Goal: Information Seeking & Learning: Learn about a topic

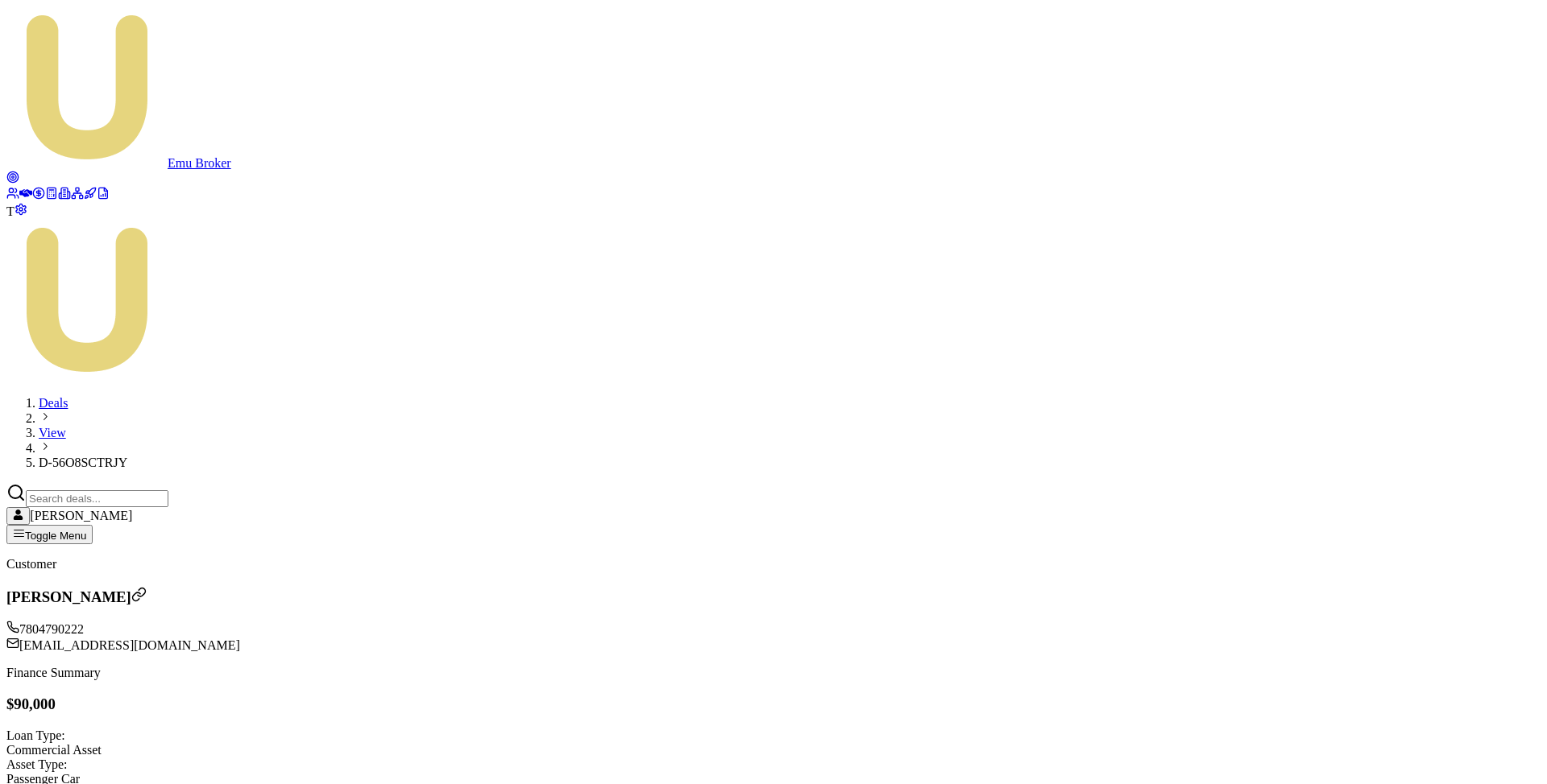
click at [23, 189] on link at bounding box center [25, 196] width 13 height 14
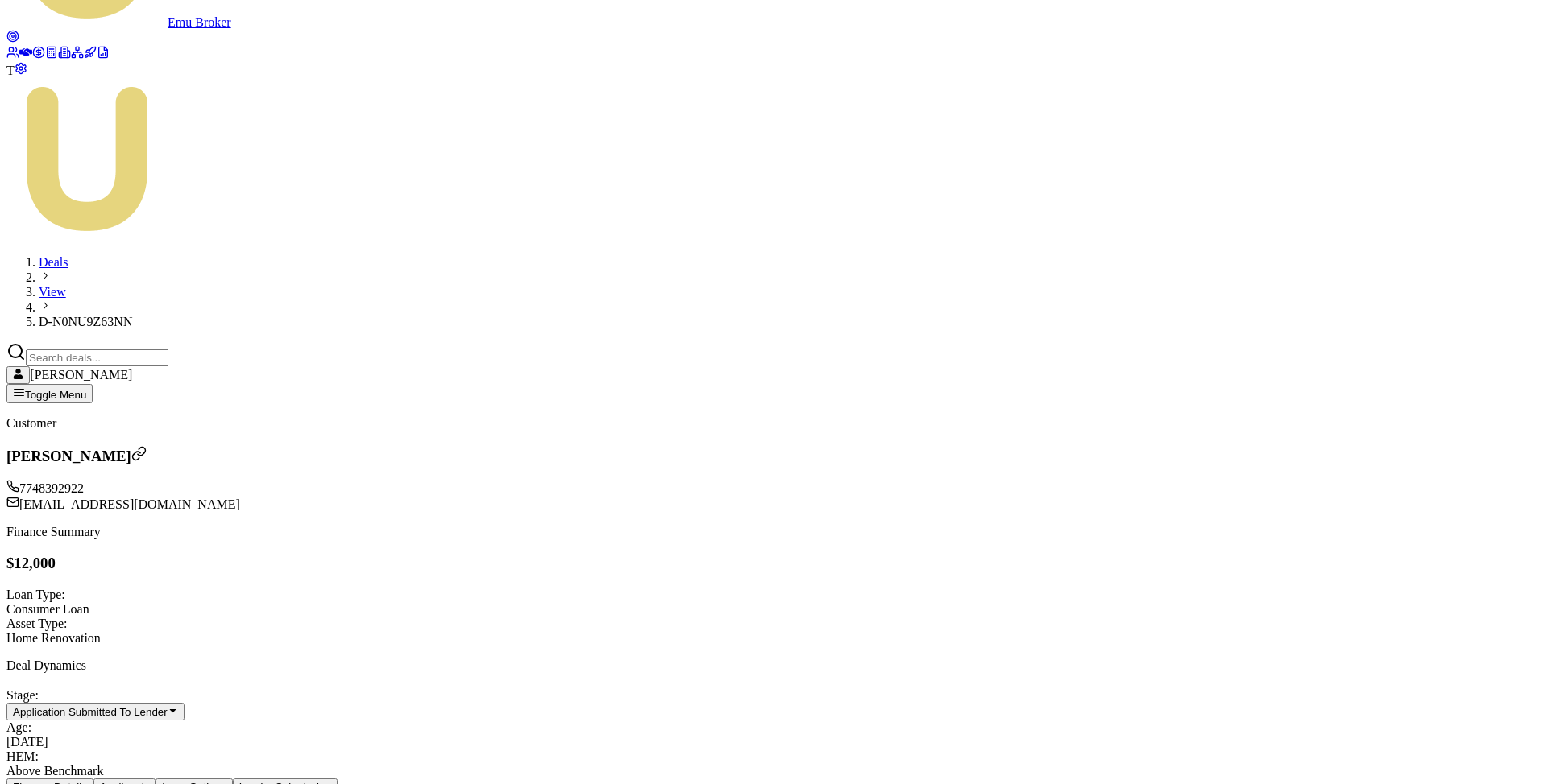
scroll to position [158, 0]
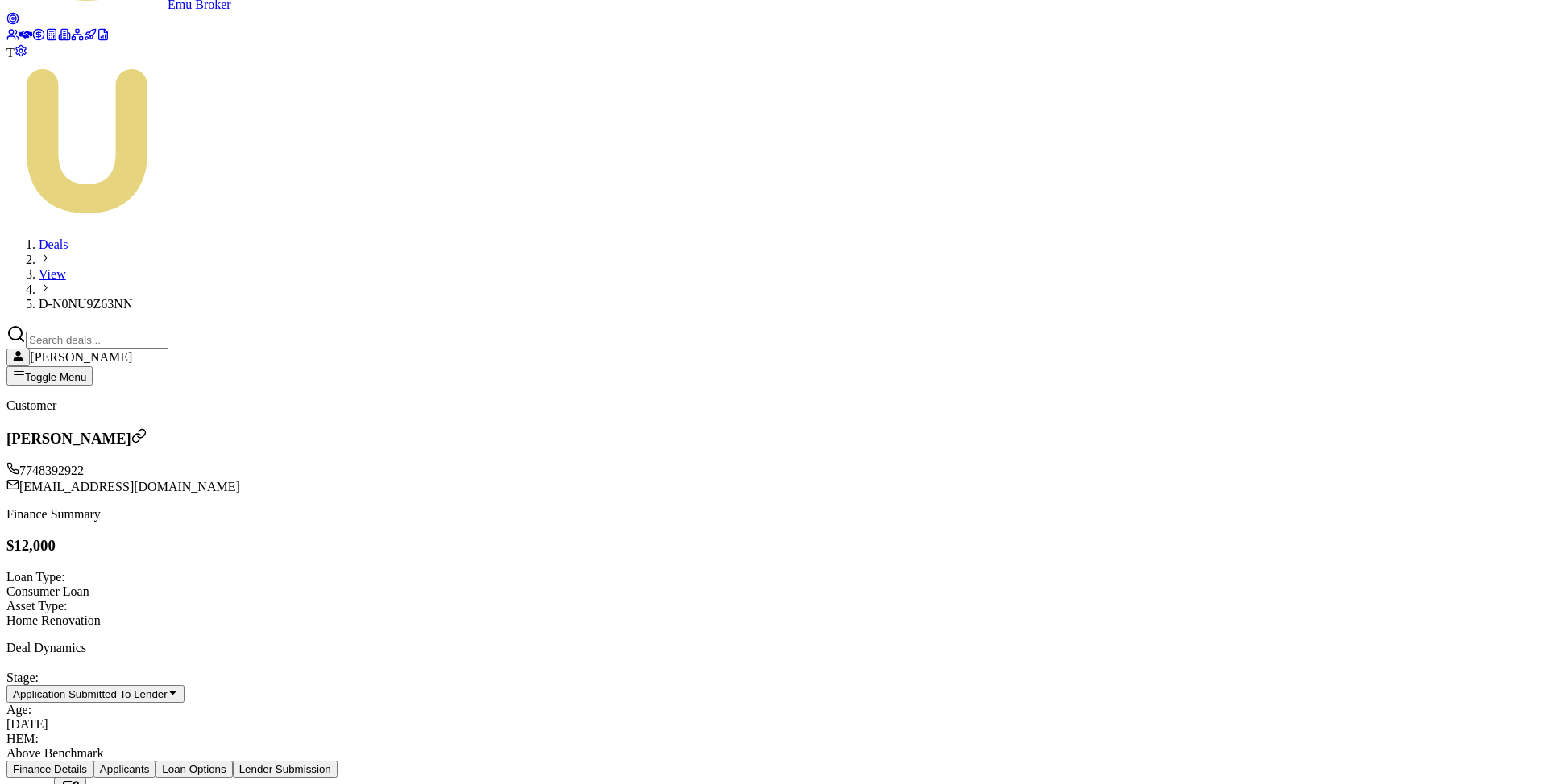
type input "$14,000.00"
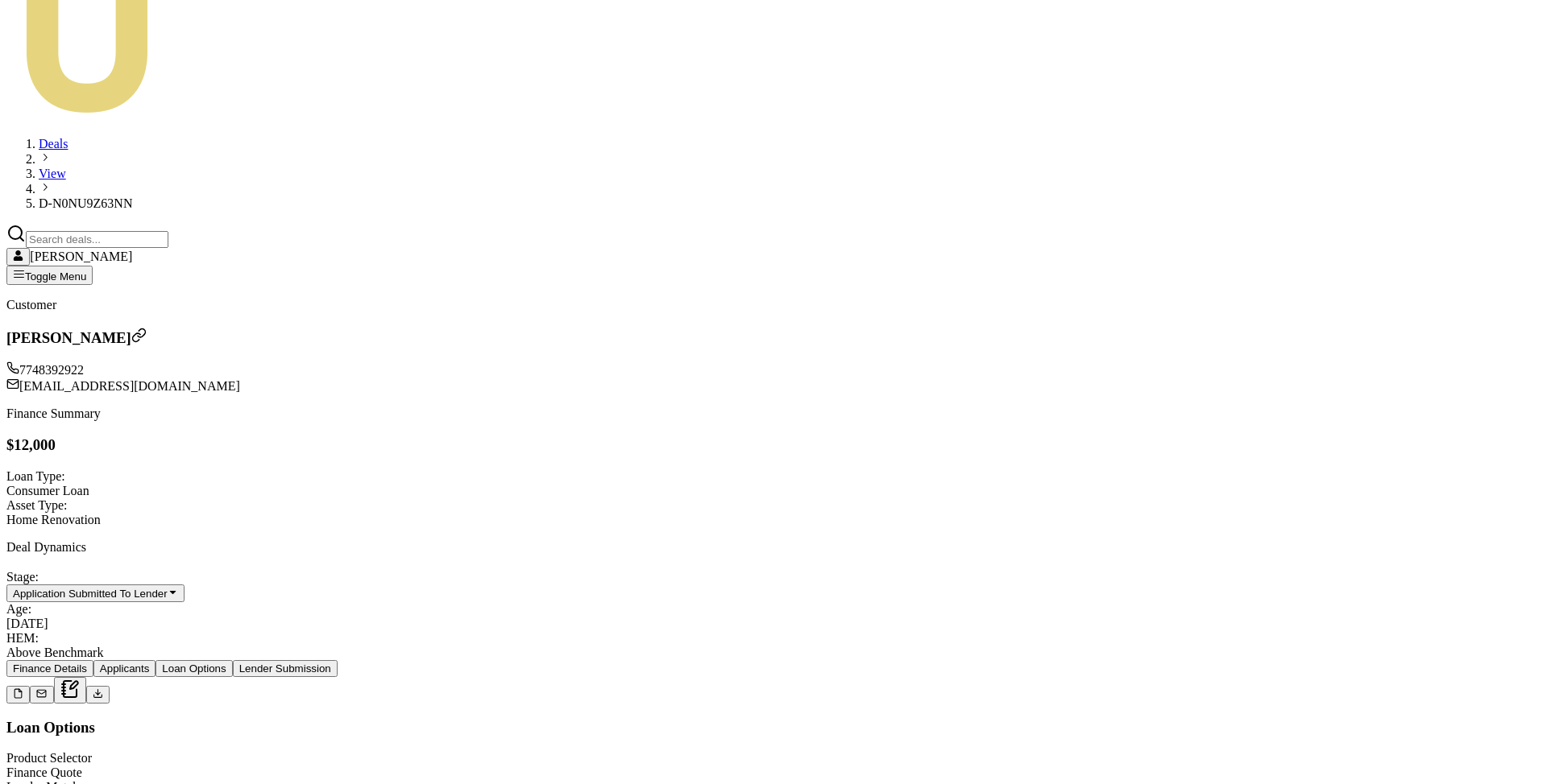
scroll to position [322, 0]
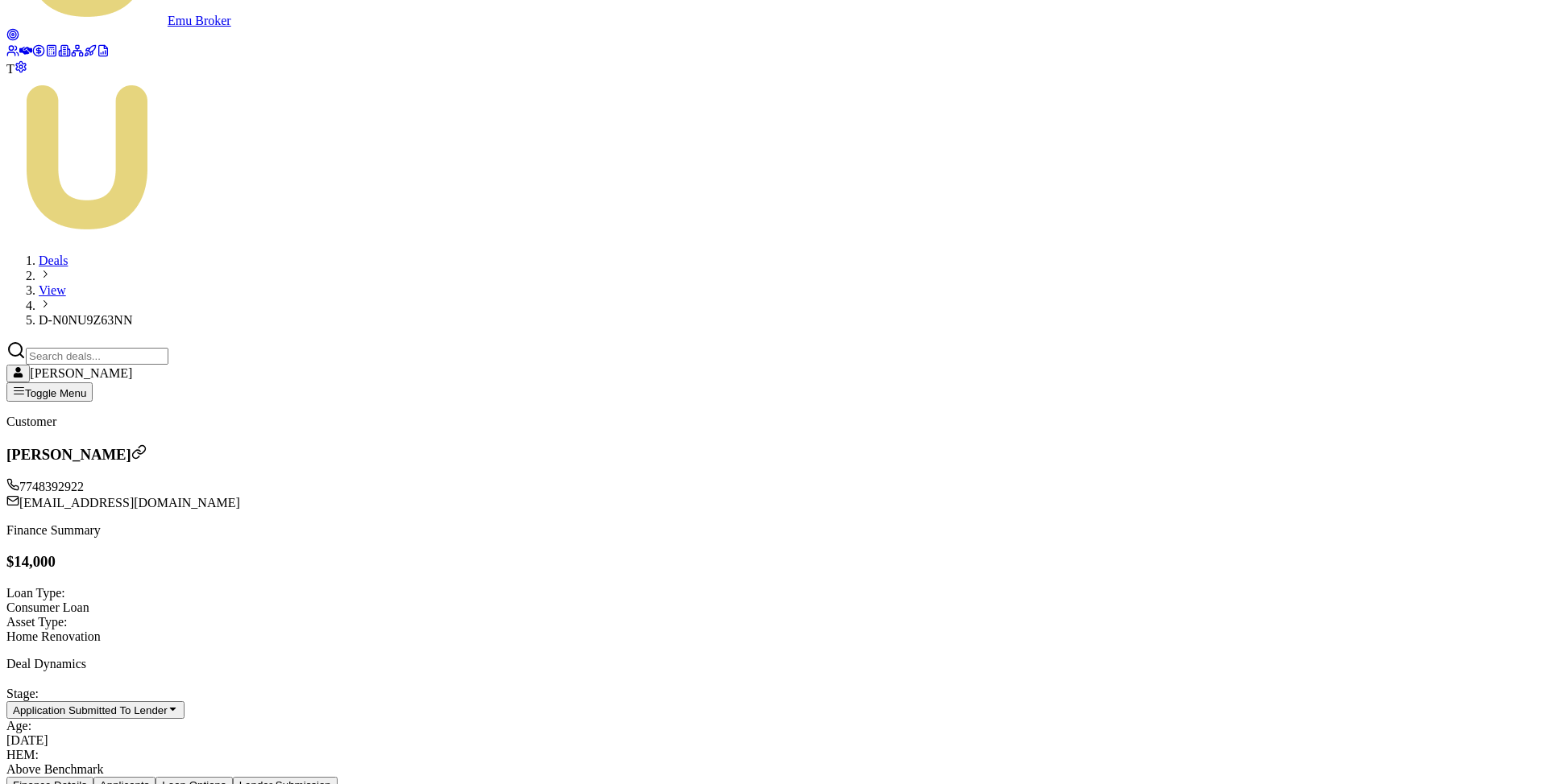
scroll to position [171, 0]
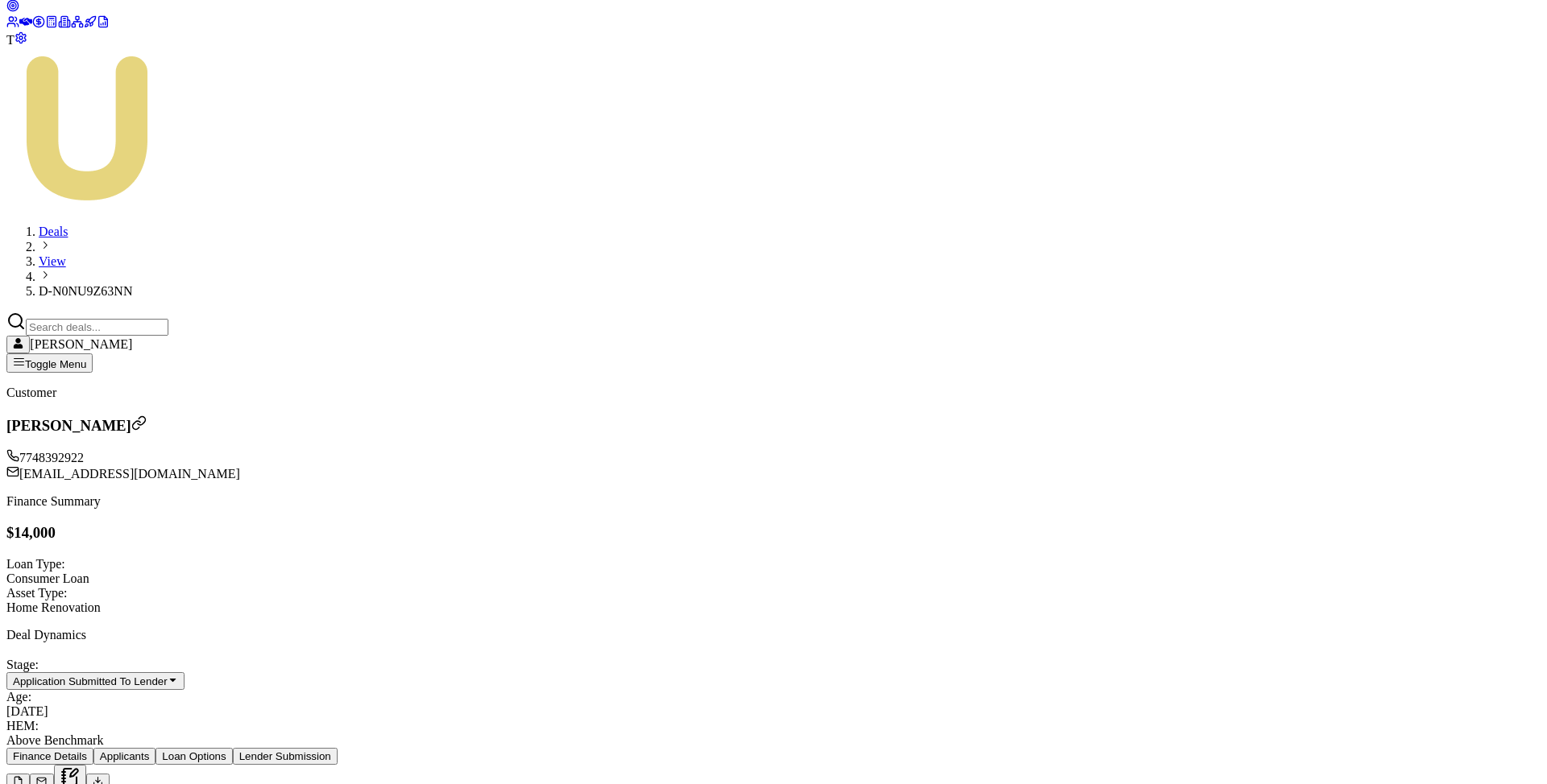
click at [29, 28] on icon at bounding box center [25, 22] width 13 height 13
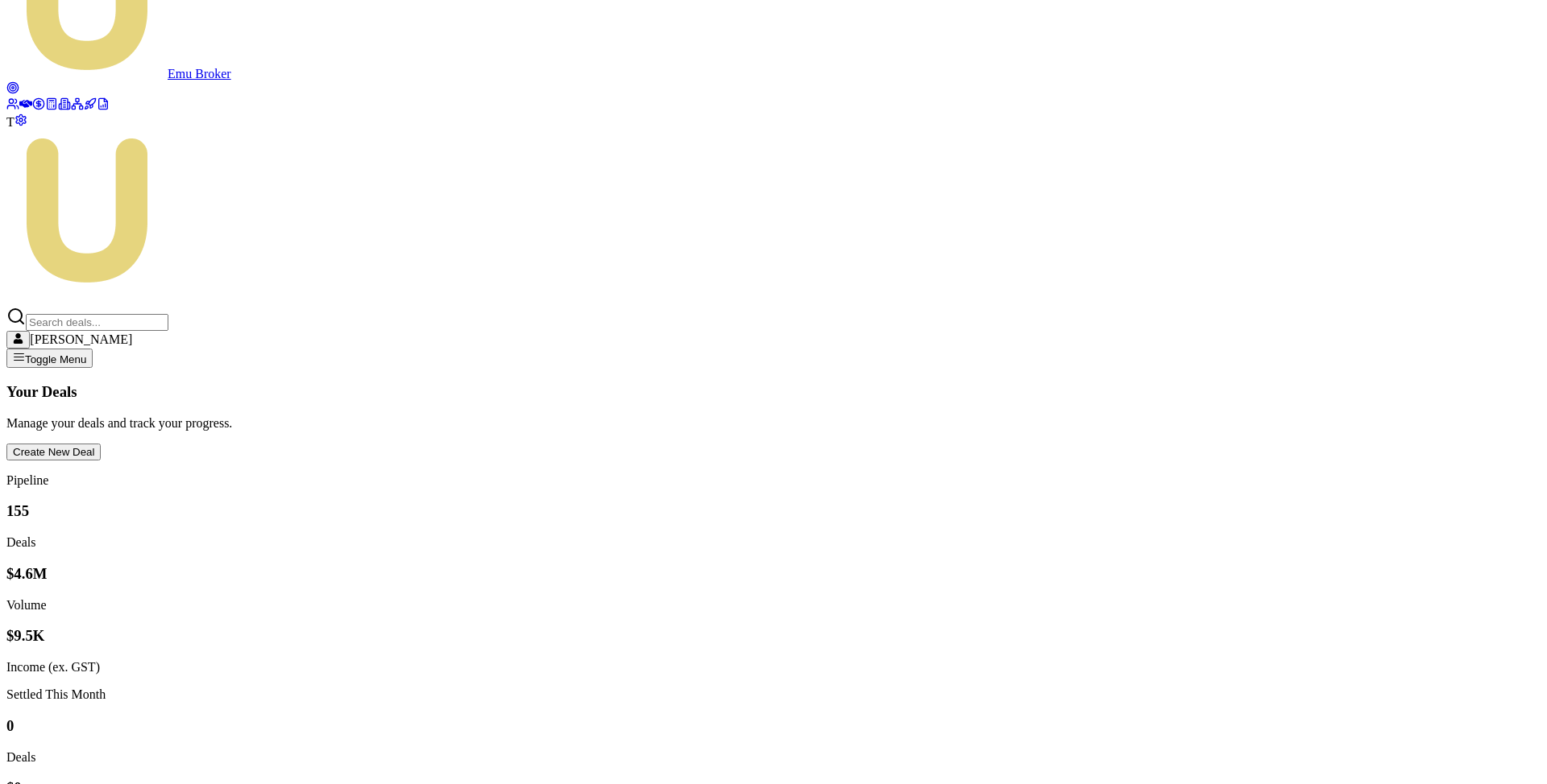
scroll to position [181, 0]
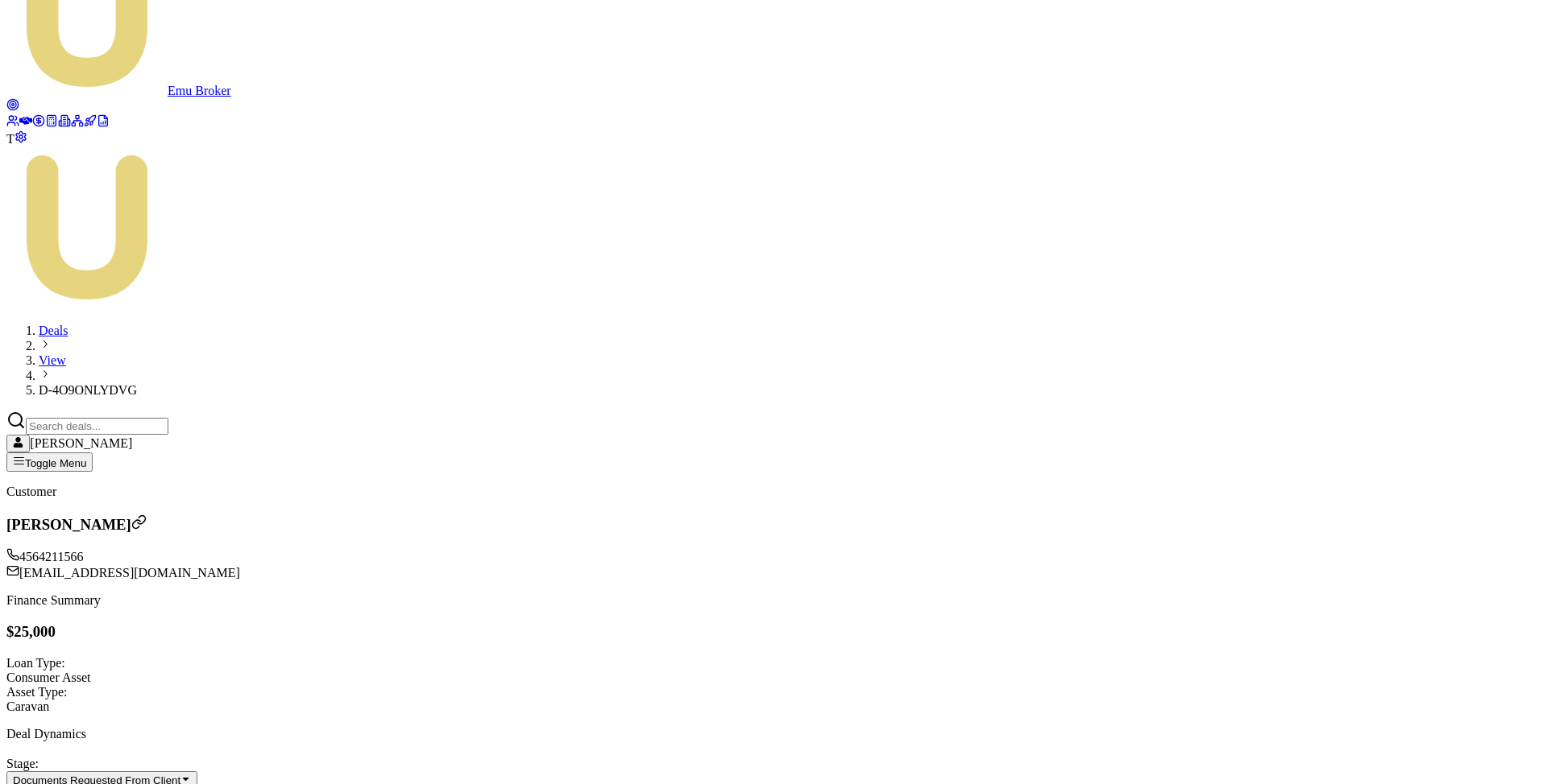
scroll to position [134, 0]
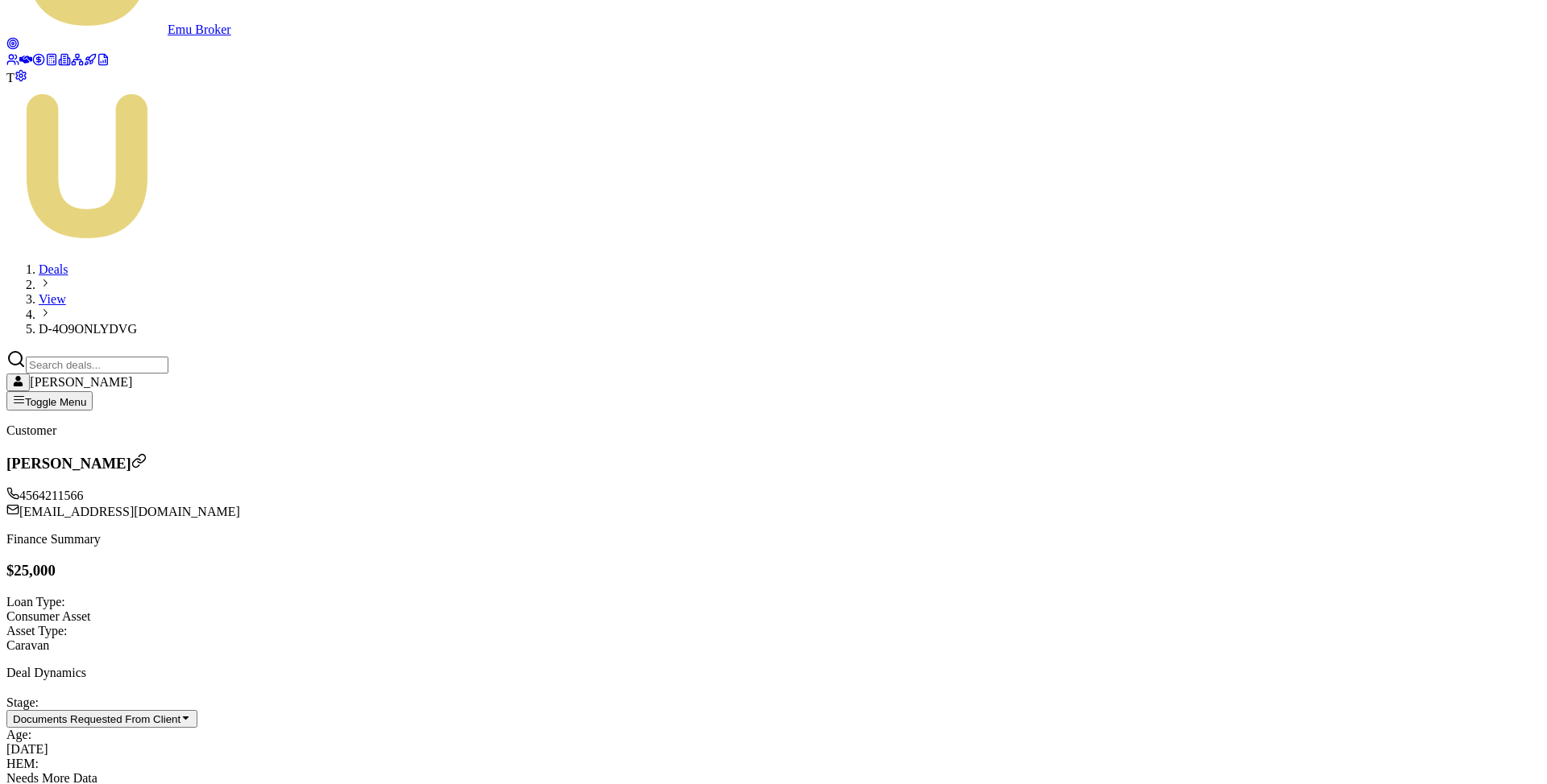
type input "5"
type input "$5.00"
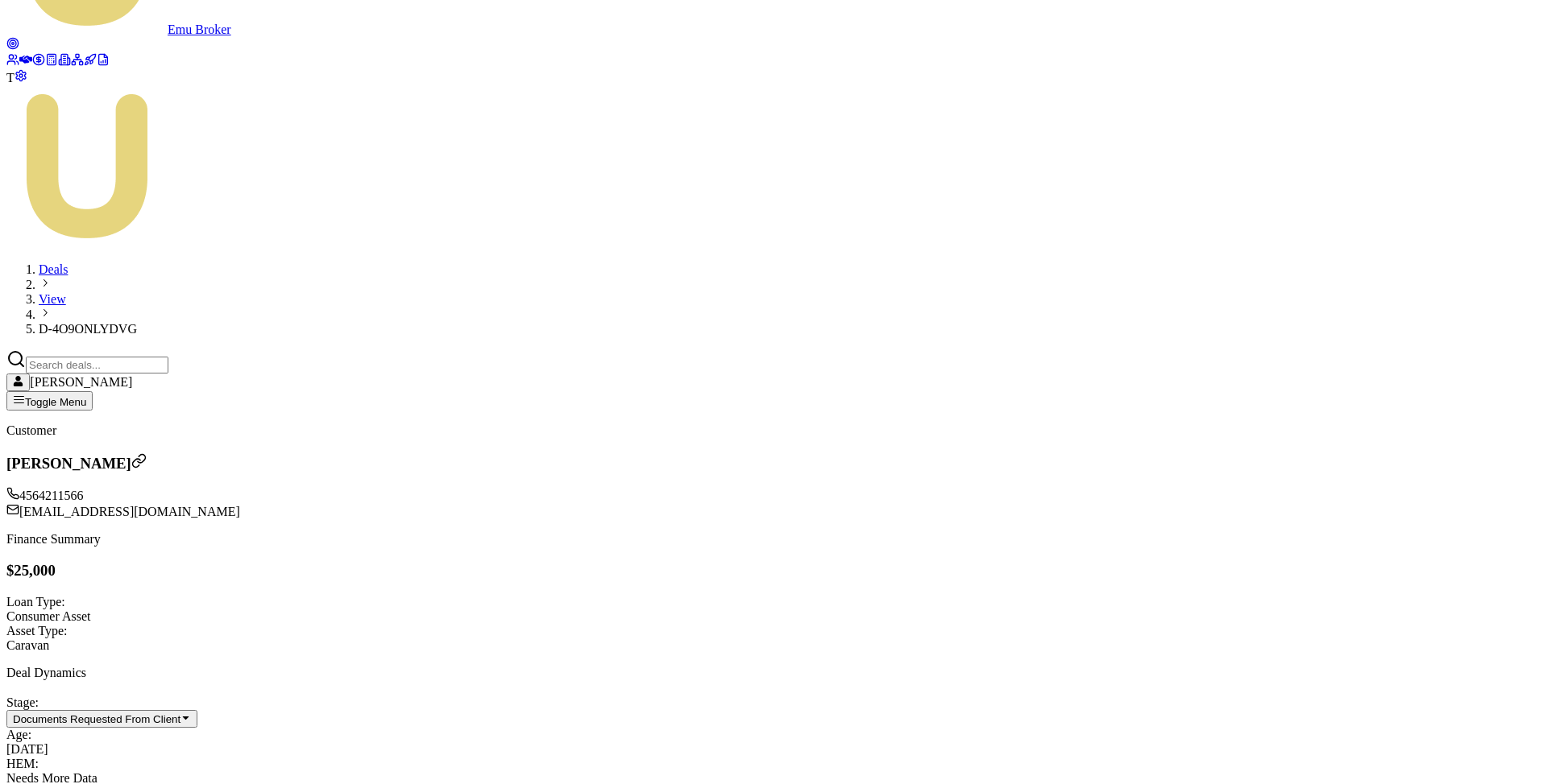
type input "50"
type input "$50.00"
type input "500"
type input "$500.00"
type input "5000"
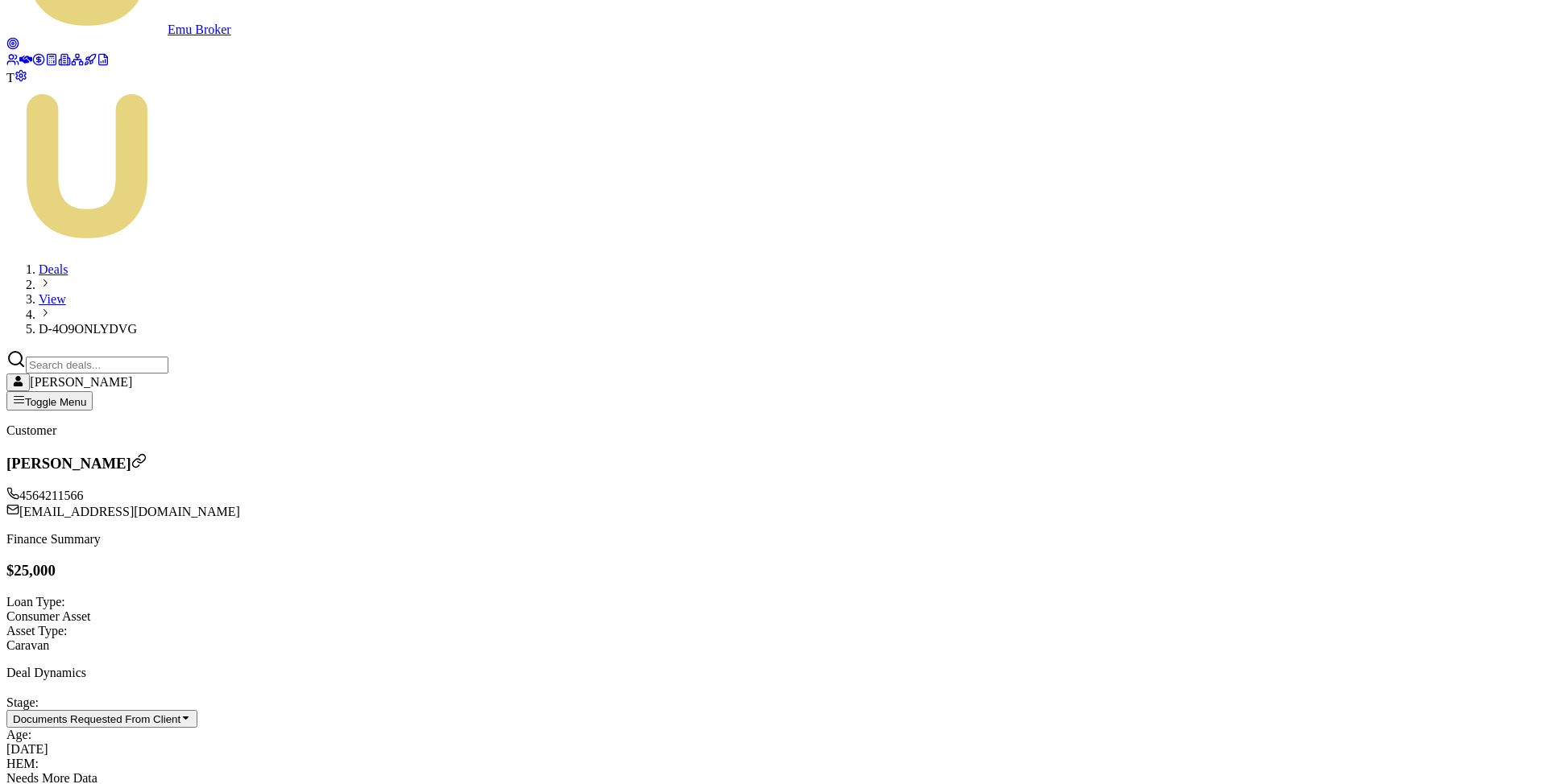
type input "$5,000.00"
type input "50000"
type input "$50,000.00"
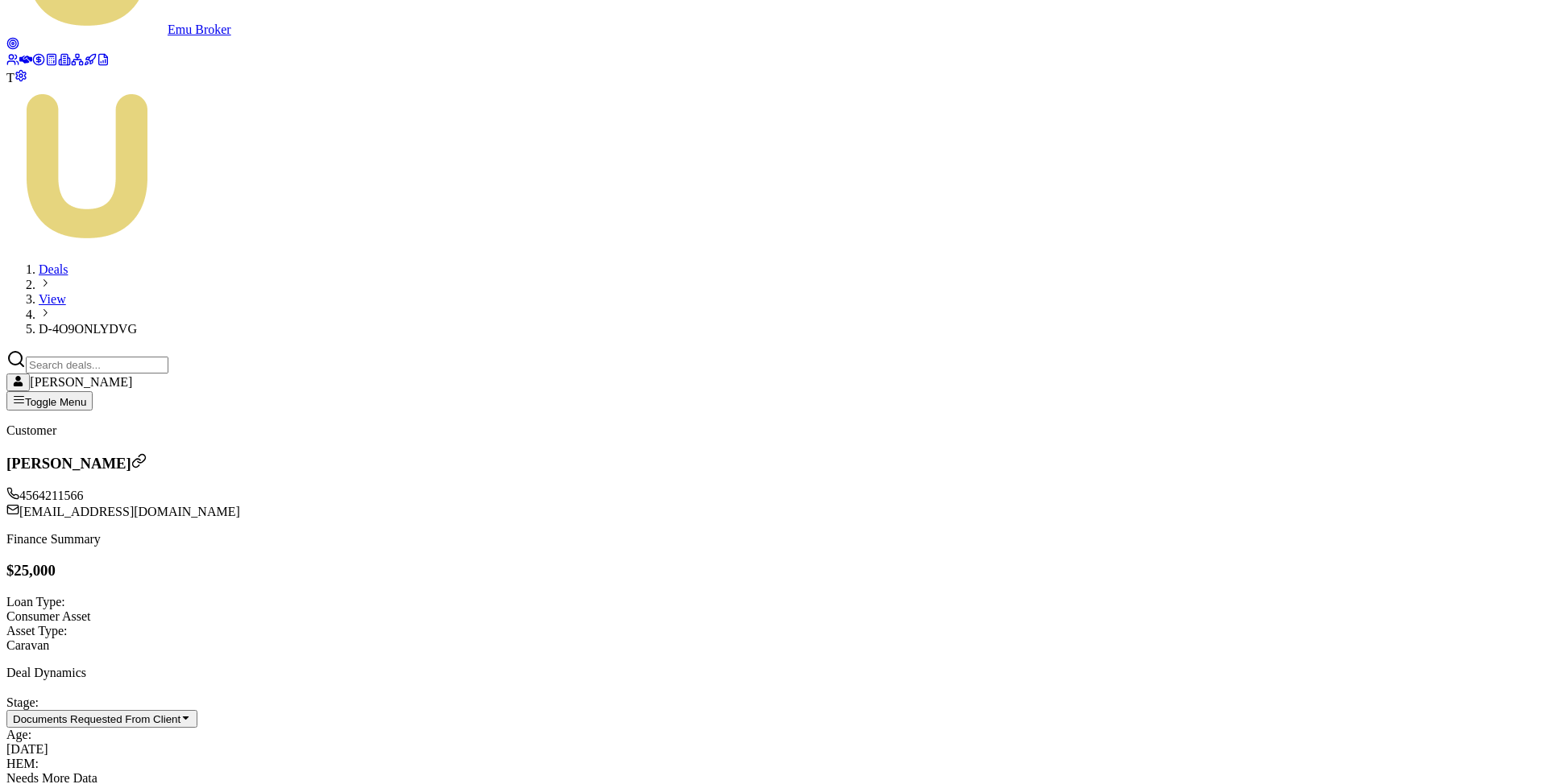
type input "$0.00"
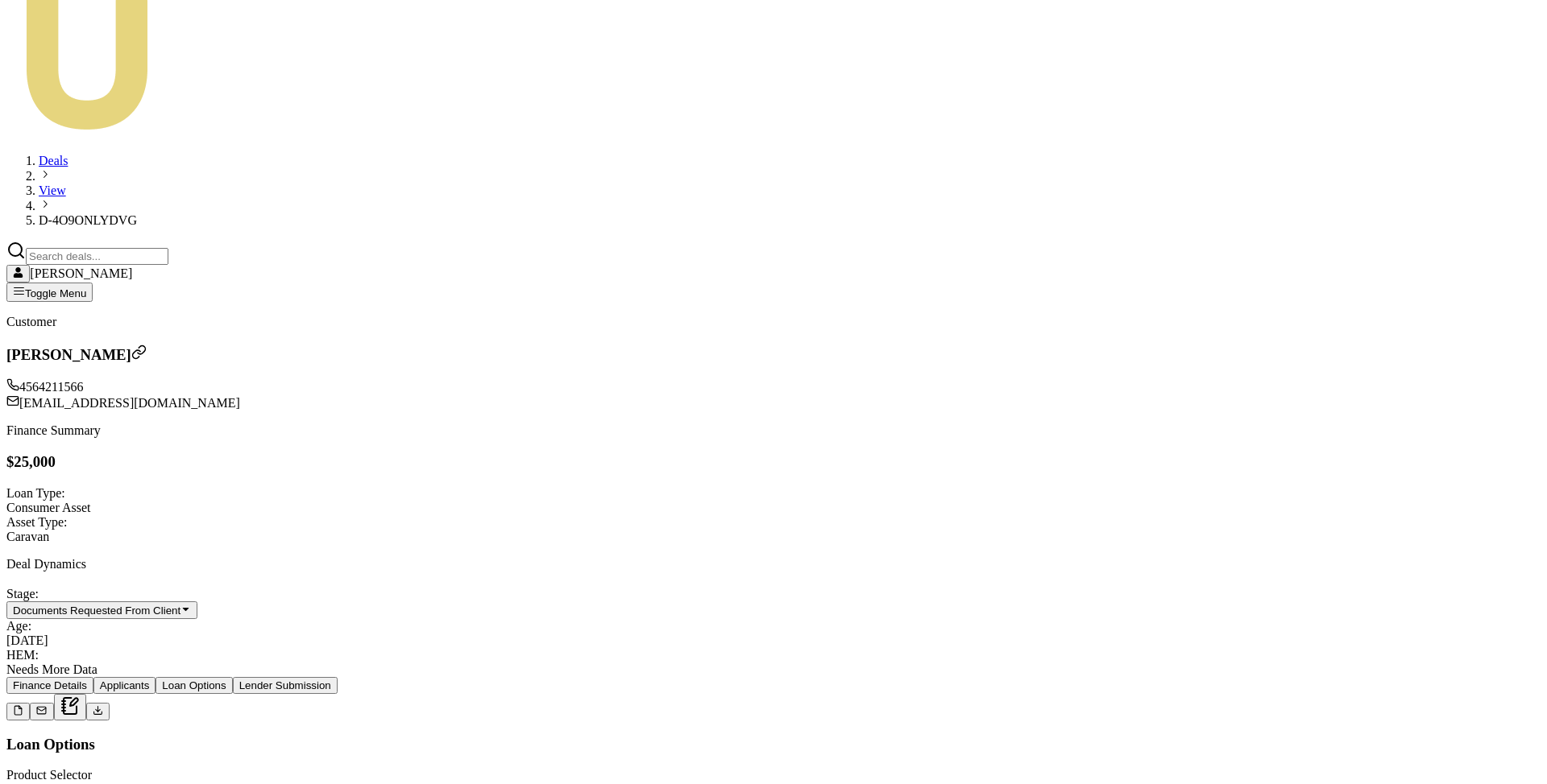
scroll to position [261, 0]
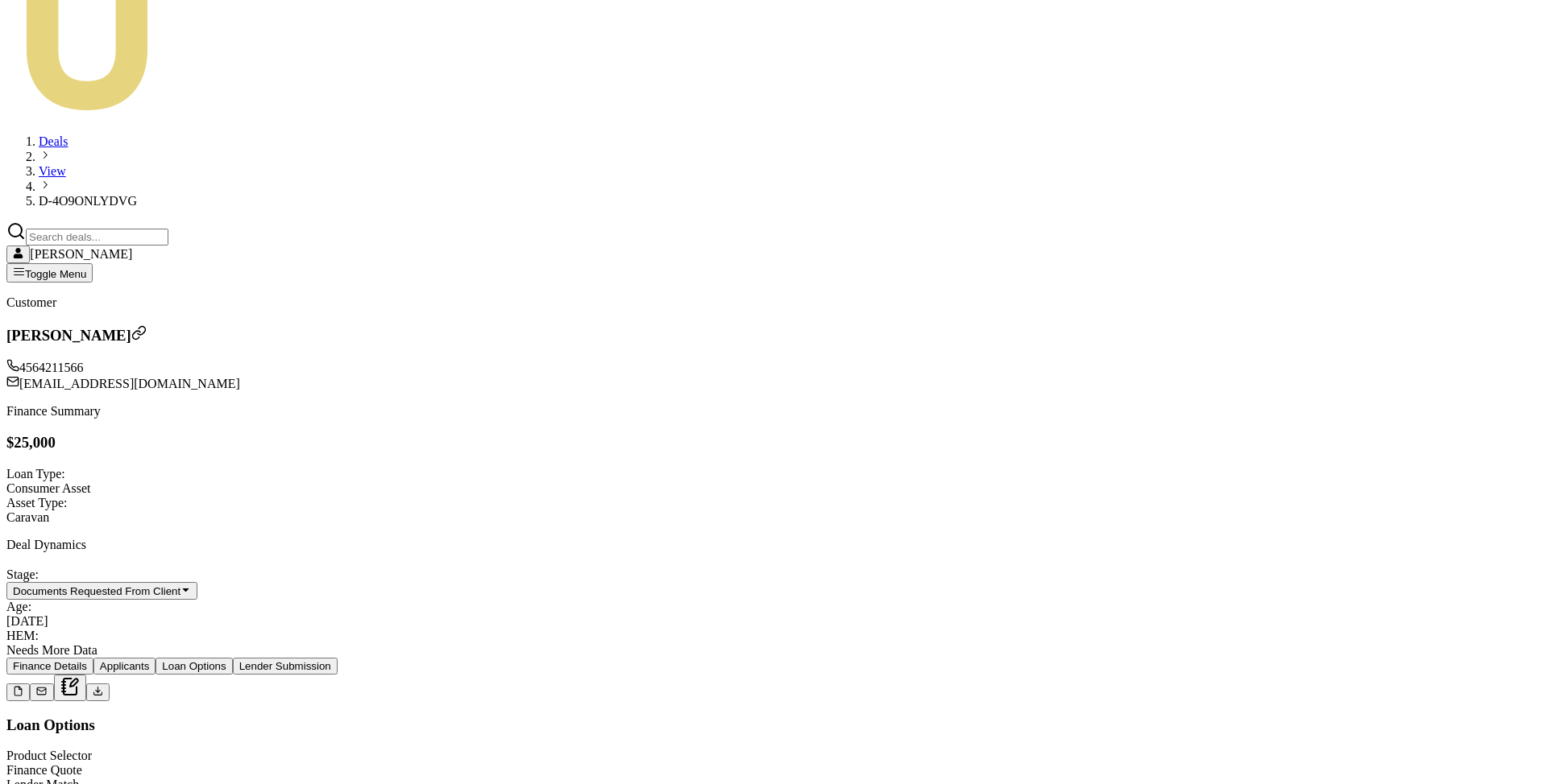
type input "0"
type input "$49,999.00"
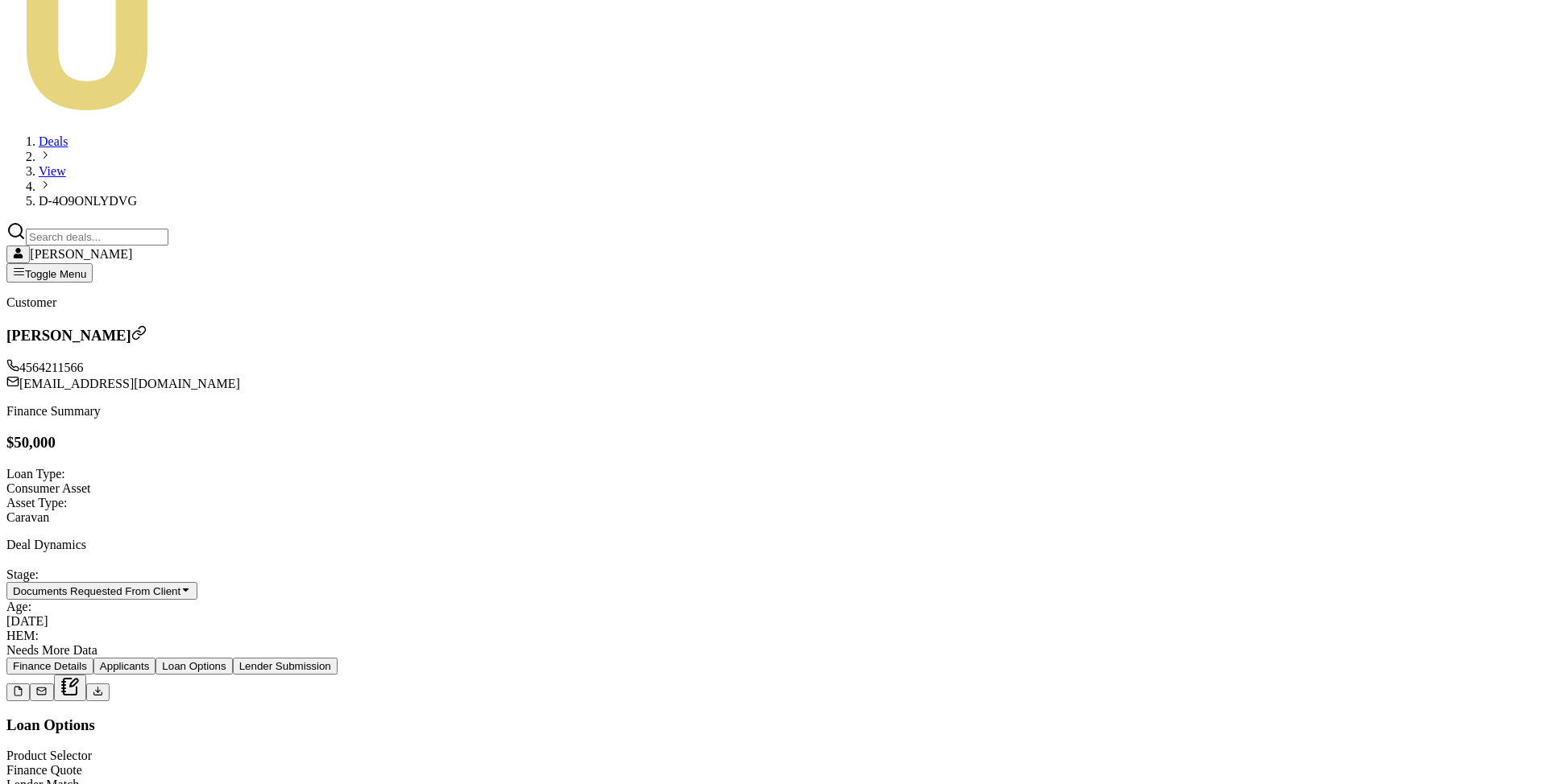
type input "1"
type input "$49,990.00"
type input "10"
type input "$49,900.00"
type input "100"
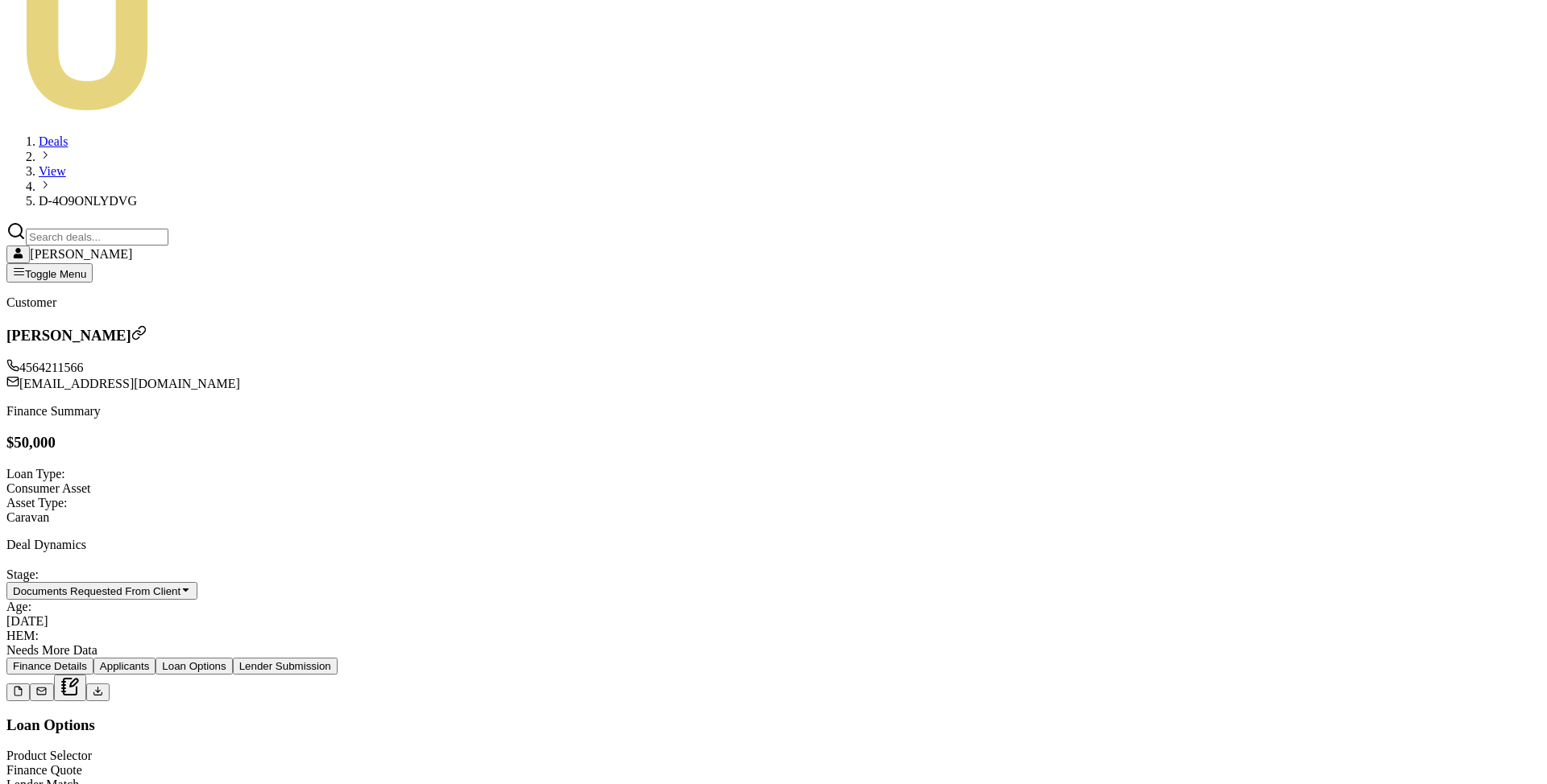
type input "$49,000.00"
type input "1000"
type input "$40,000.00"
type input "$10,000.00"
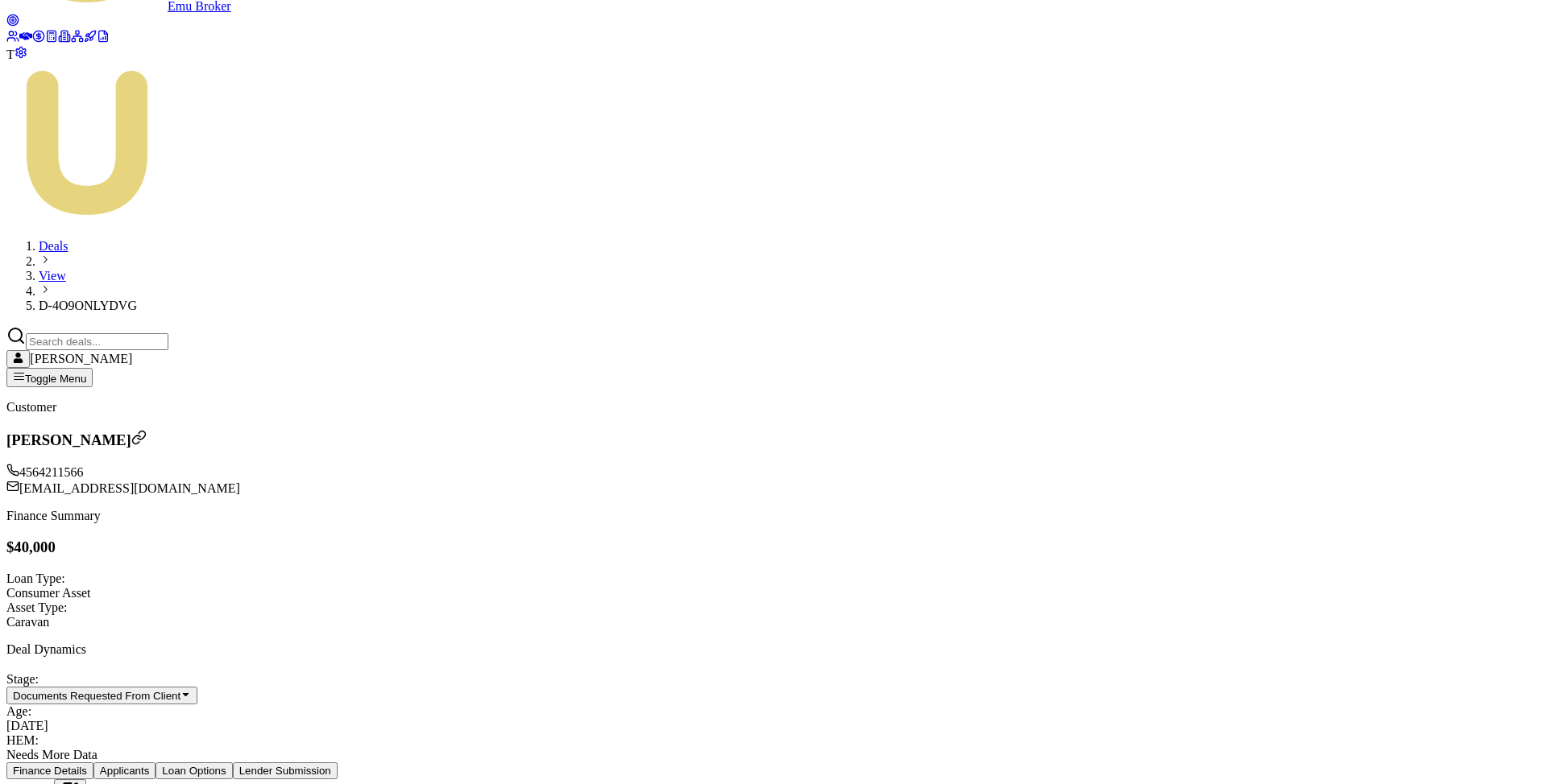
scroll to position [0, 0]
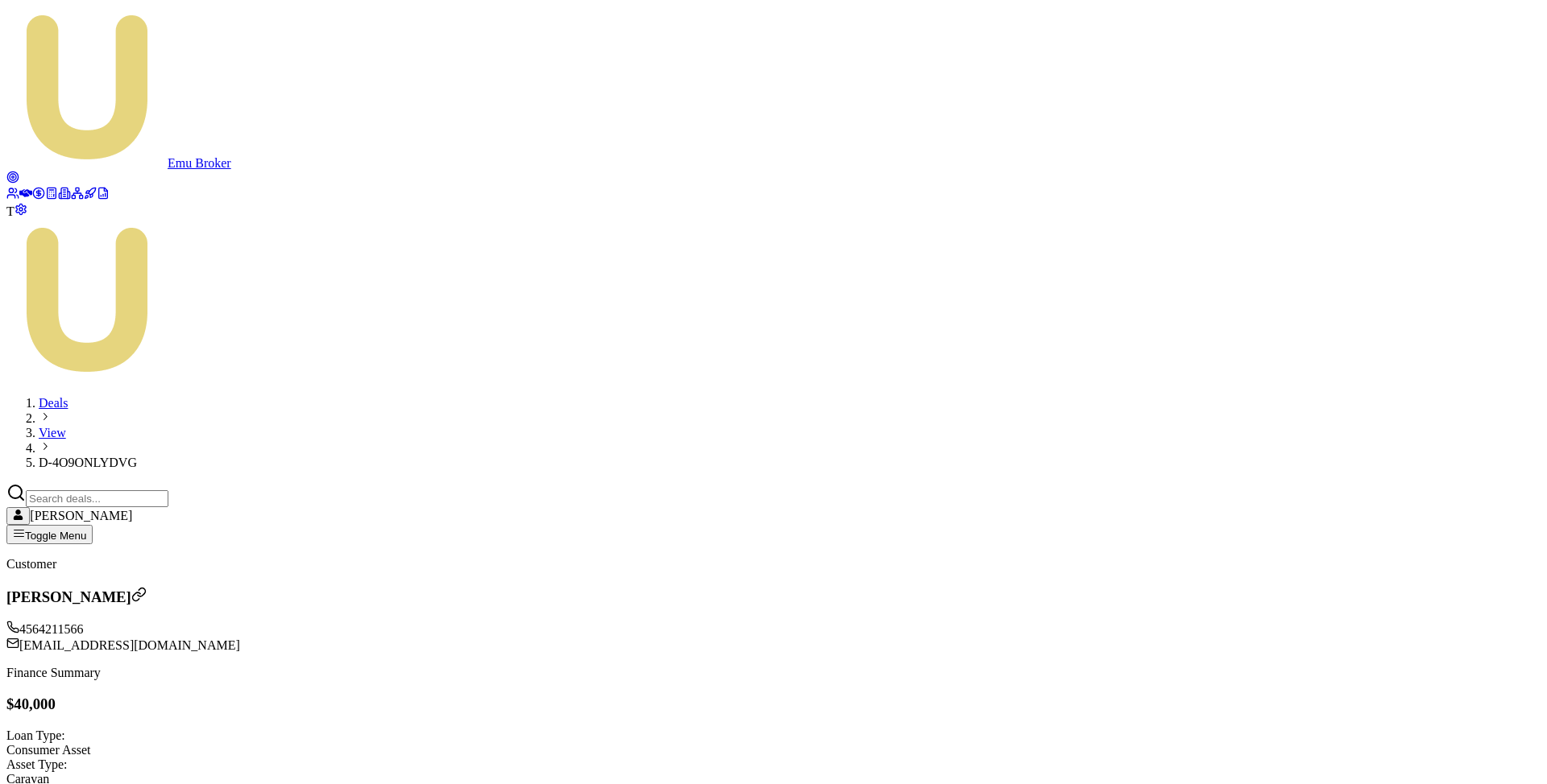
scroll to position [219, 0]
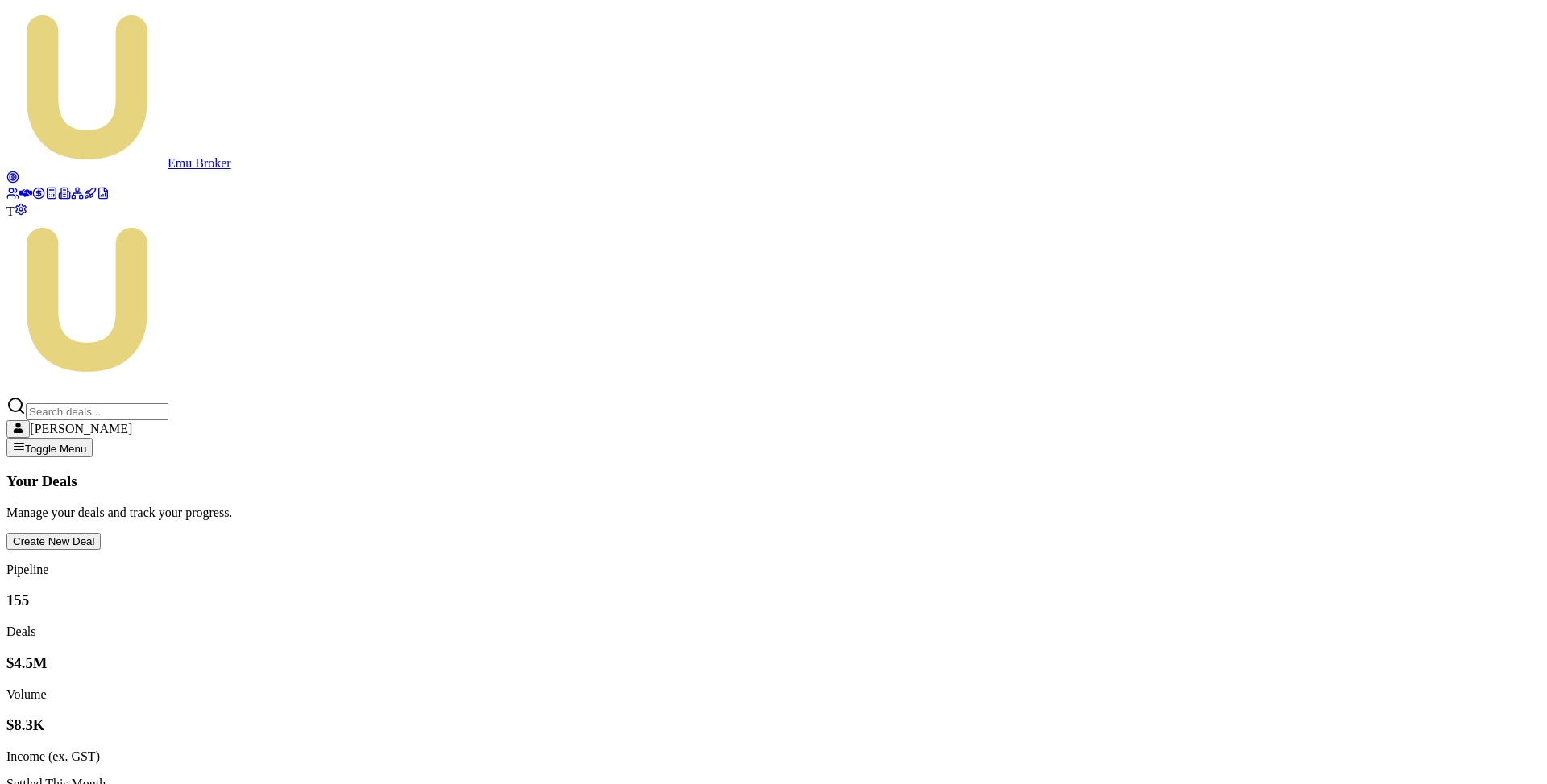
click at [45, 202] on link at bounding box center [52, 196] width 13 height 14
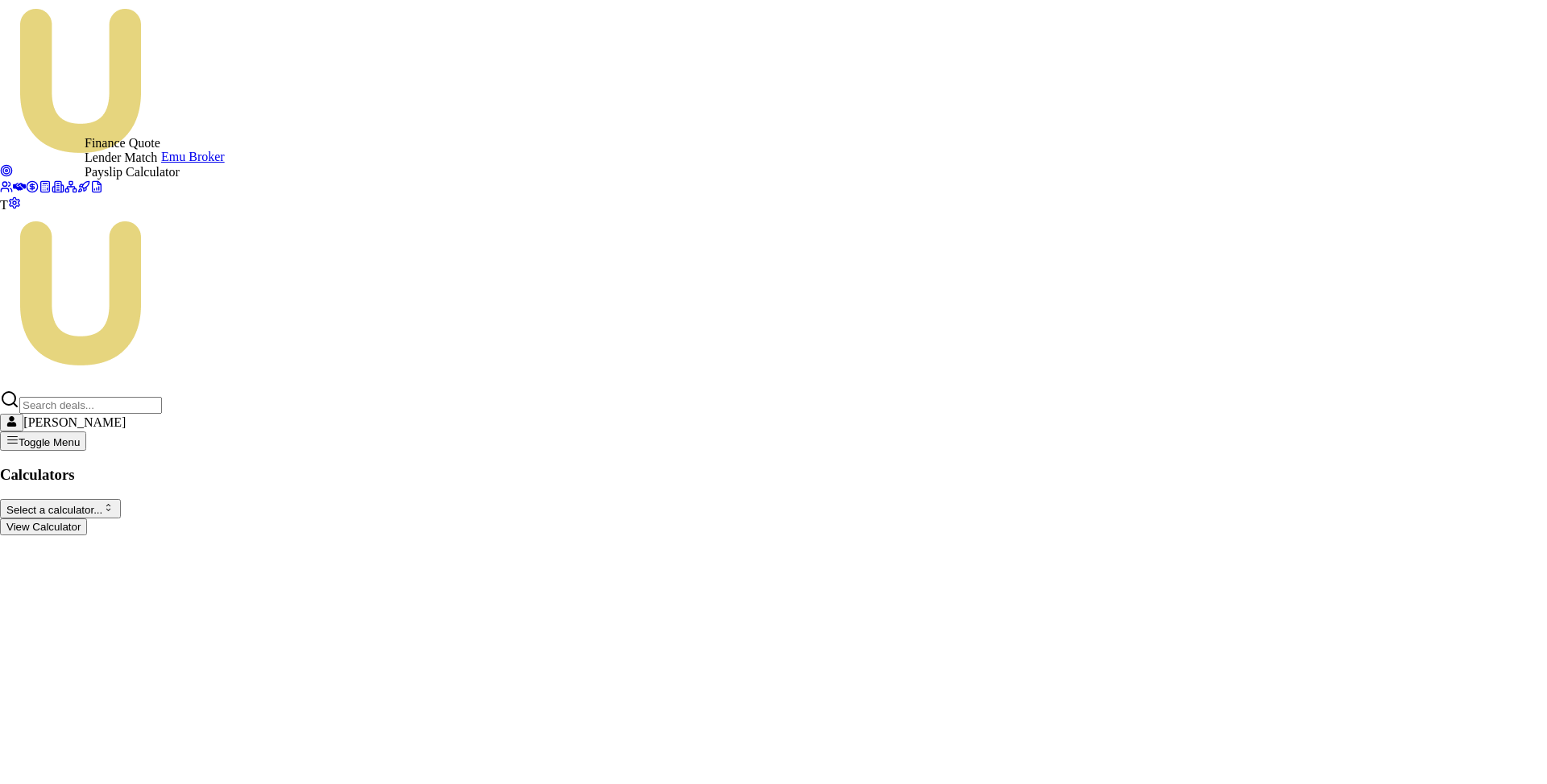
click at [244, 126] on html "Emu Broker T [PERSON_NAME] Toggle Menu Calculators Select a calculator... Finan…" at bounding box center [773, 274] width 1547 height 548
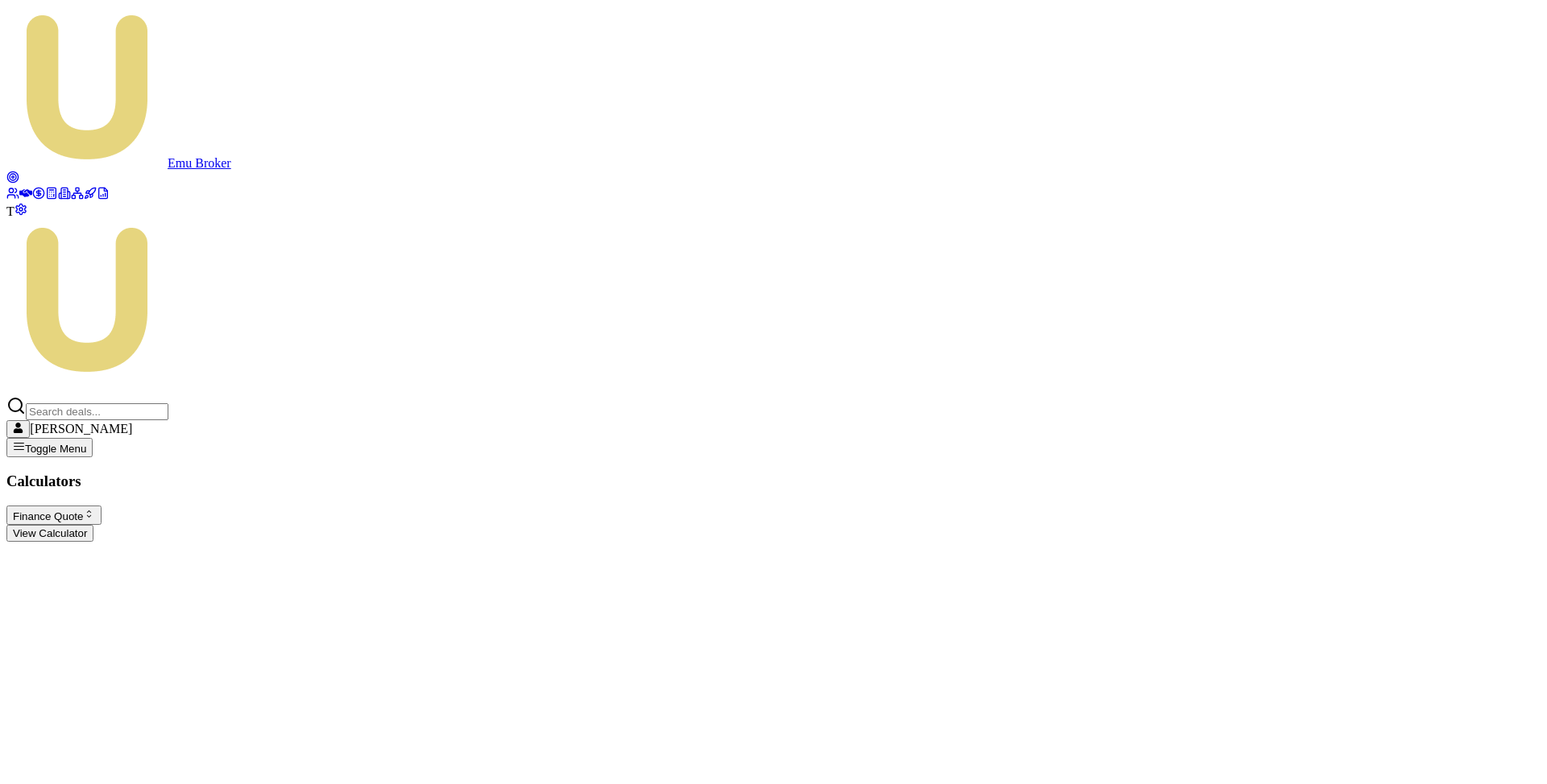
click at [94, 525] on button "View Calculator" at bounding box center [49, 533] width 87 height 17
